Goal: Information Seeking & Learning: Learn about a topic

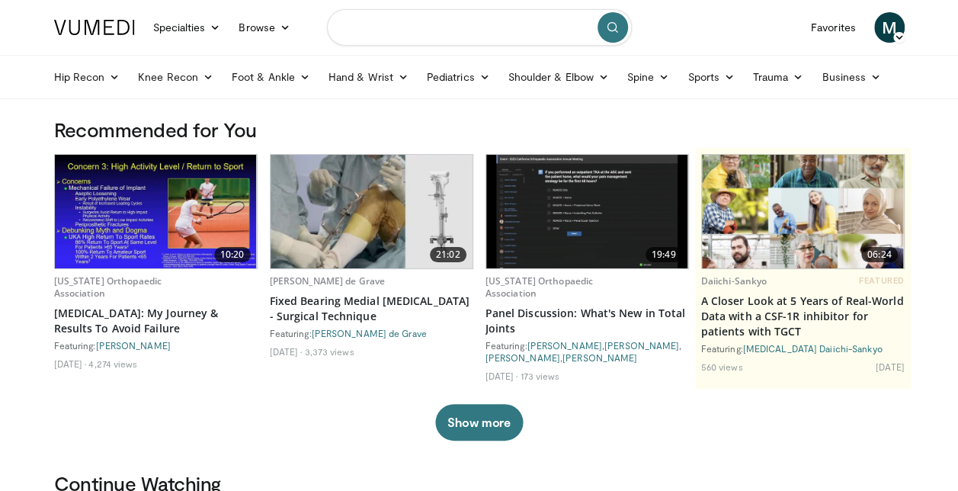
click at [367, 37] on input "Search topics, interventions" at bounding box center [479, 27] width 305 height 37
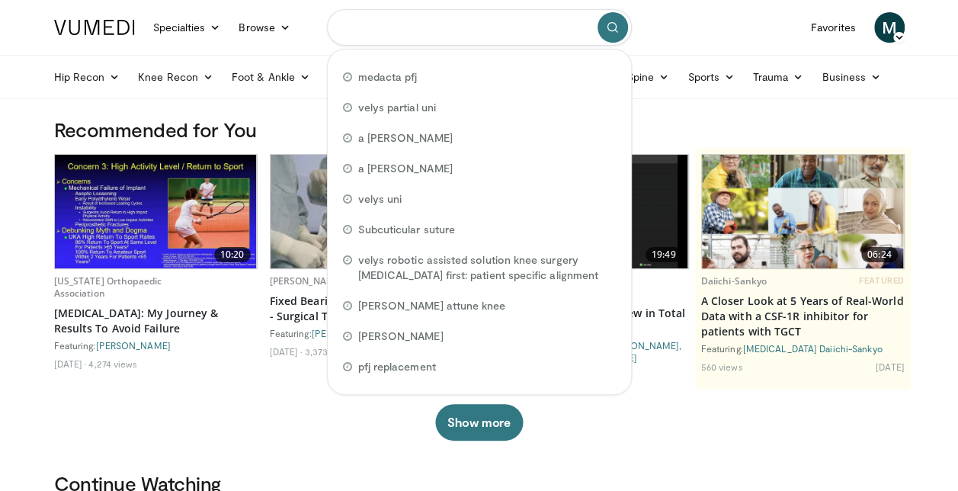
type input "*"
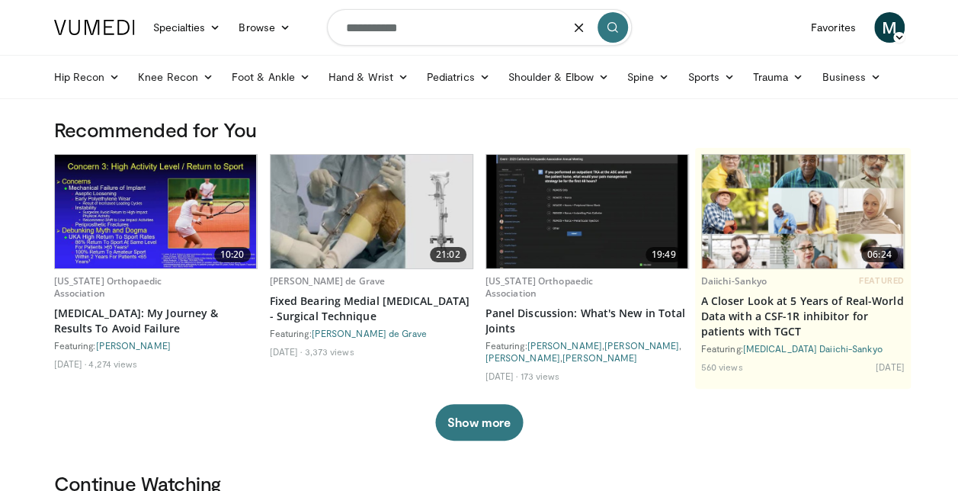
type input "**********"
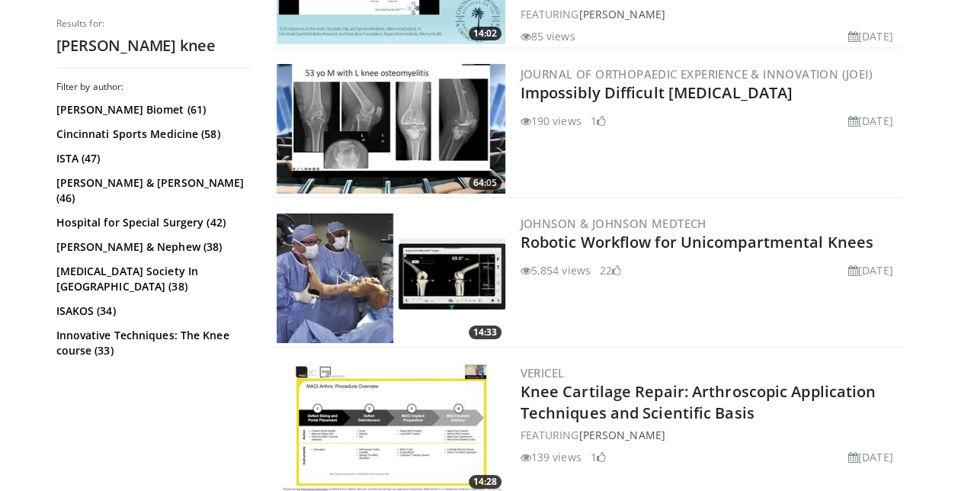
scroll to position [2654, 0]
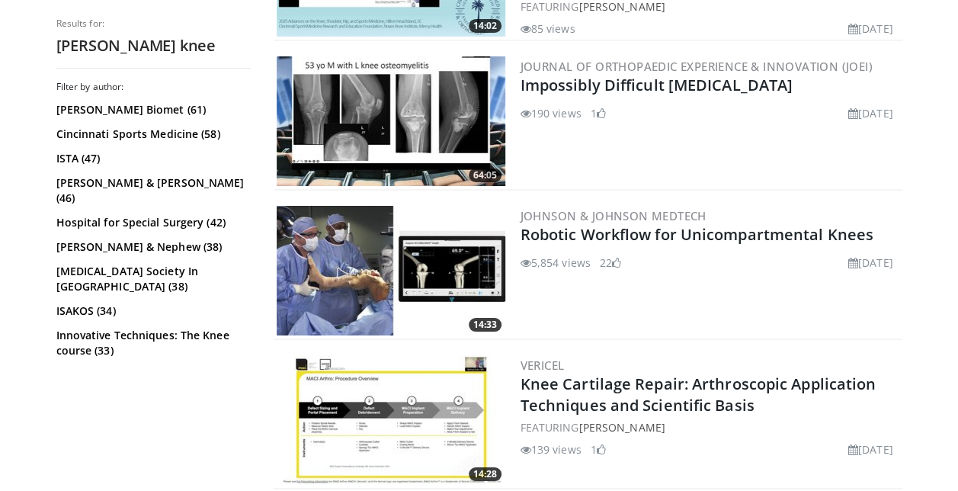
click at [365, 248] on img at bounding box center [391, 271] width 229 height 130
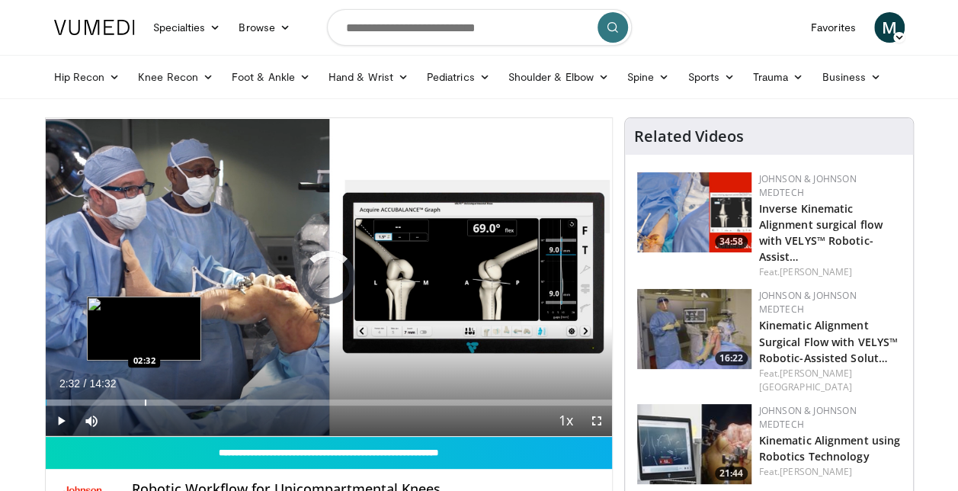
click at [145, 400] on div "Progress Bar" at bounding box center [146, 402] width 2 height 6
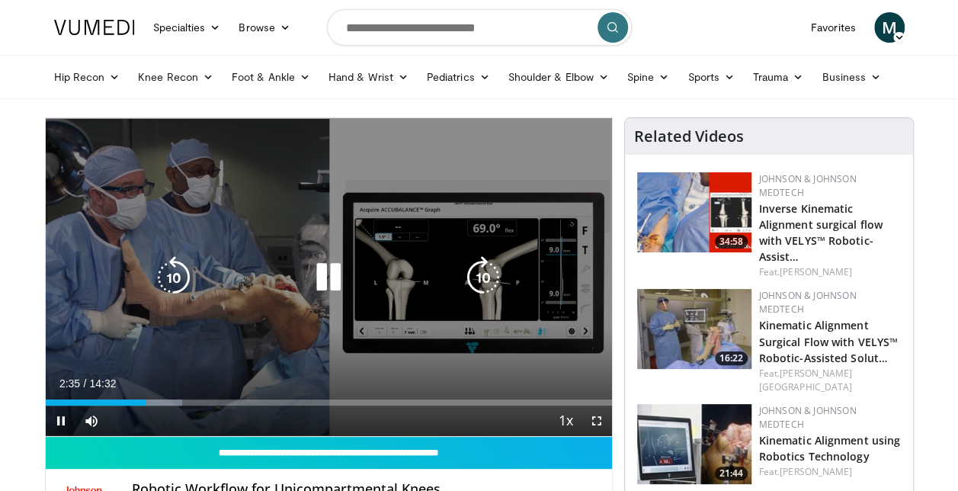
click at [216, 370] on div "10 seconds Tap to unmute" at bounding box center [329, 277] width 566 height 318
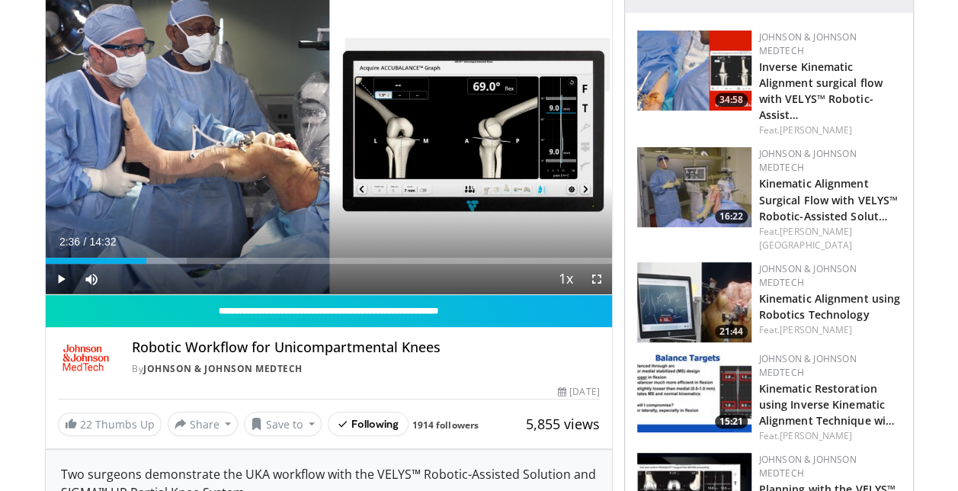
scroll to position [143, 0]
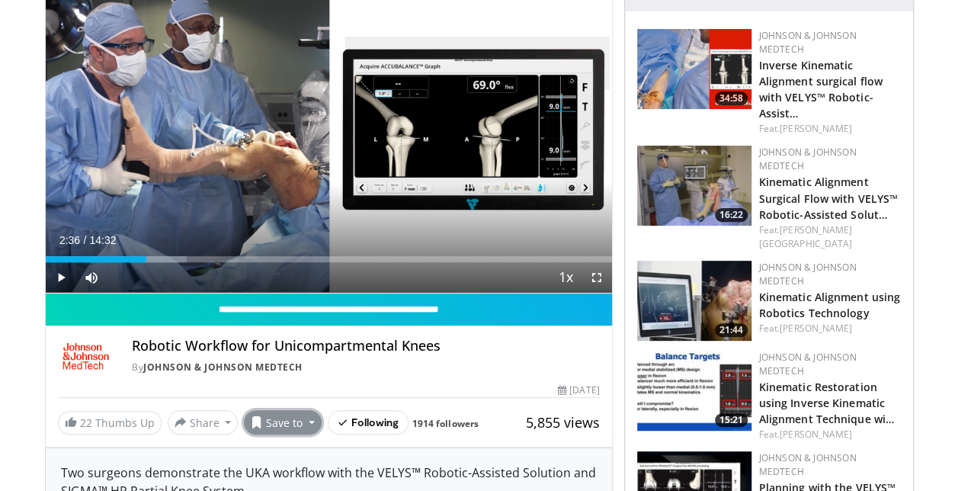
click at [278, 425] on button "Save to" at bounding box center [283, 422] width 78 height 24
click at [325, 355] on span "Add to Favorites" at bounding box center [310, 353] width 94 height 17
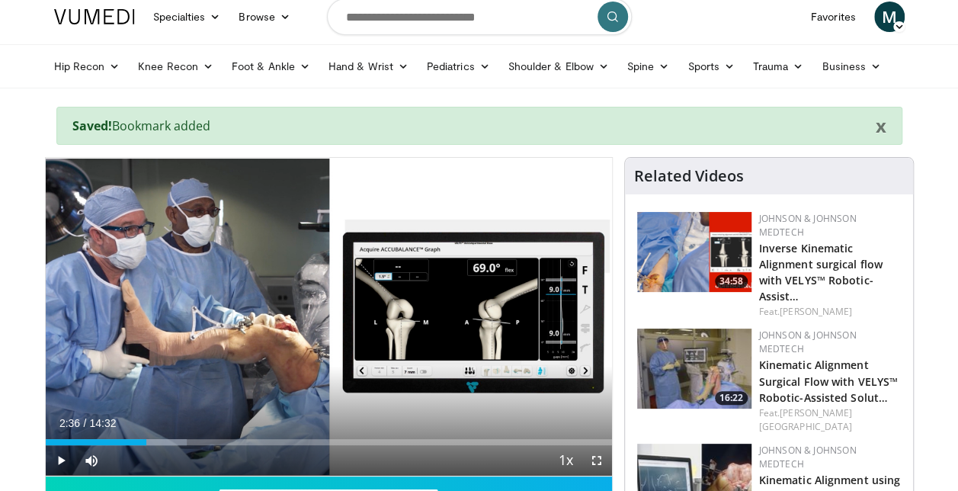
scroll to position [0, 0]
